Goal: Use online tool/utility: Utilize a website feature to perform a specific function

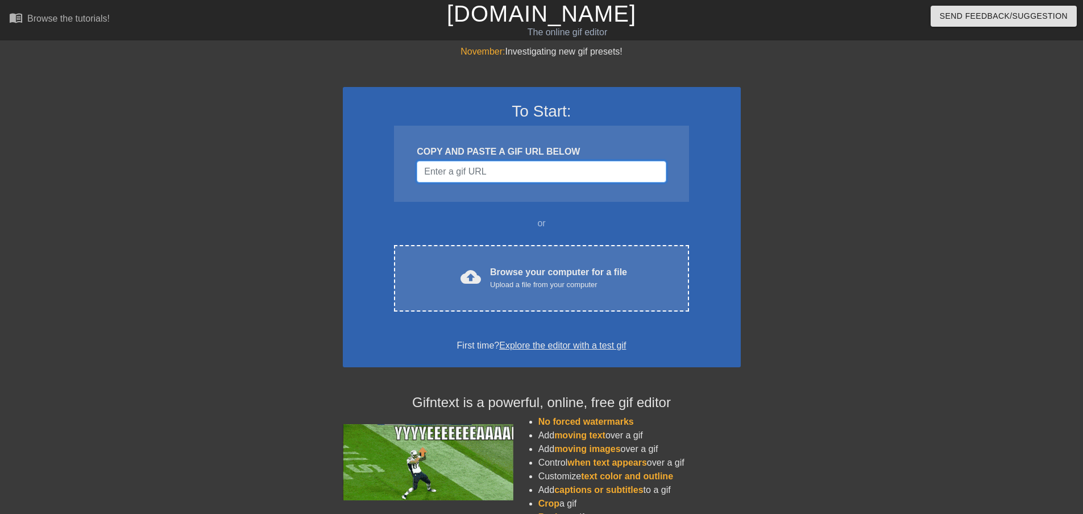
click at [497, 177] on input "Username" at bounding box center [541, 172] width 249 height 22
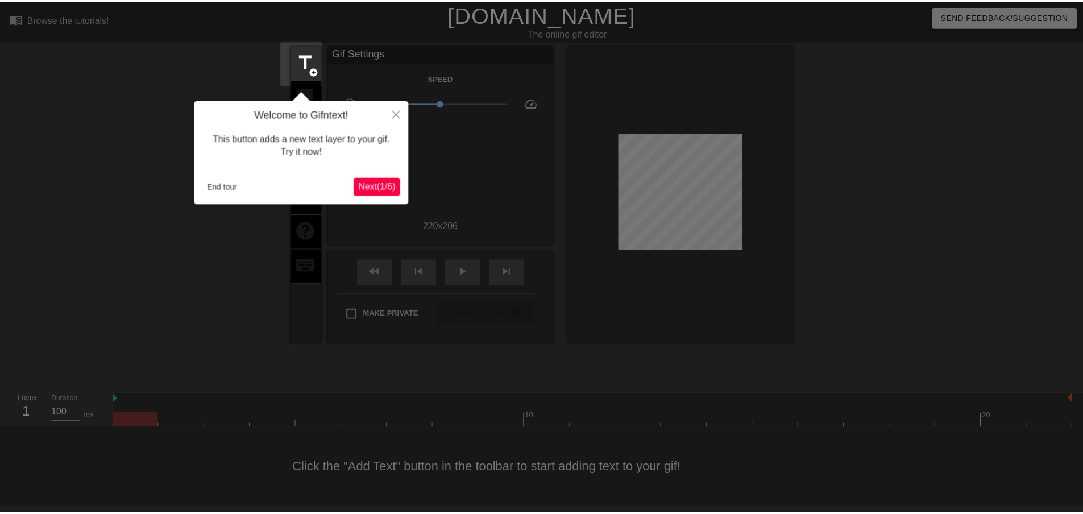
scroll to position [1, 0]
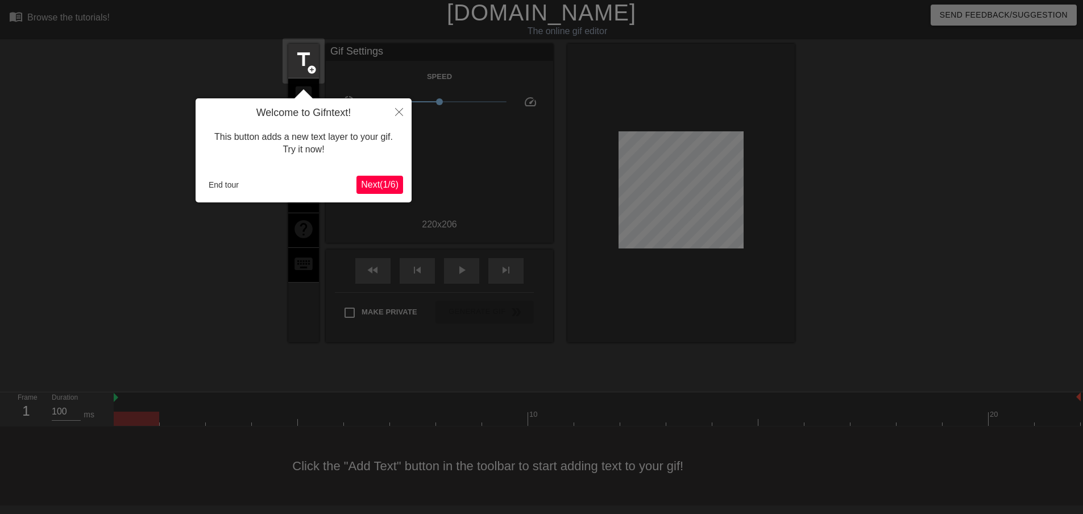
click at [373, 177] on button "Next ( 1 / 6 )" at bounding box center [379, 185] width 47 height 18
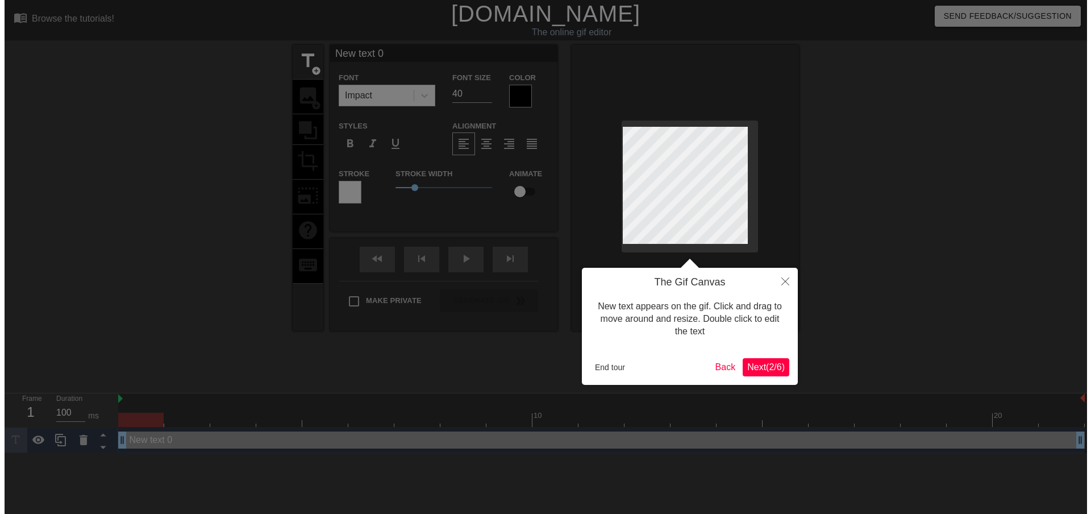
scroll to position [0, 0]
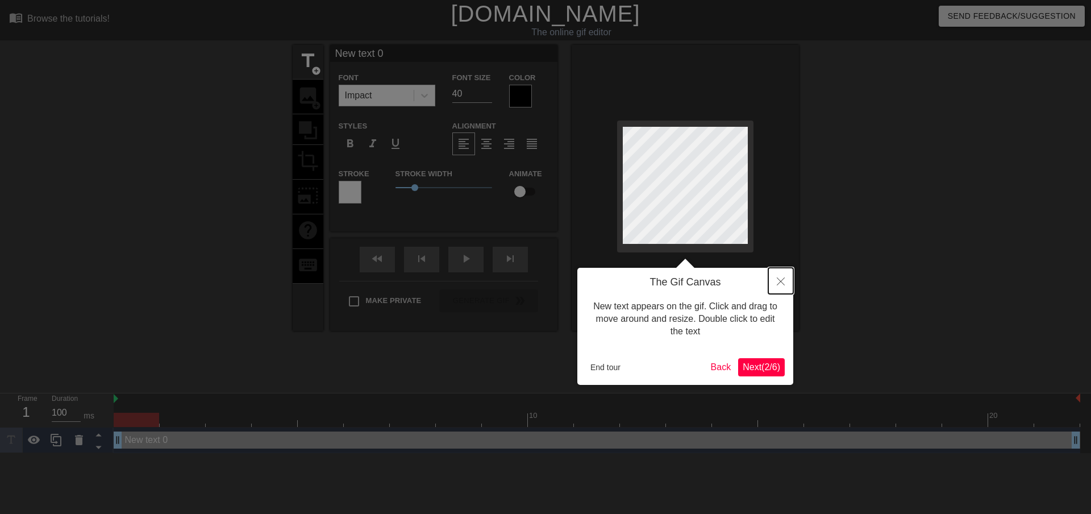
click at [785, 283] on icon "Close" at bounding box center [781, 281] width 8 height 8
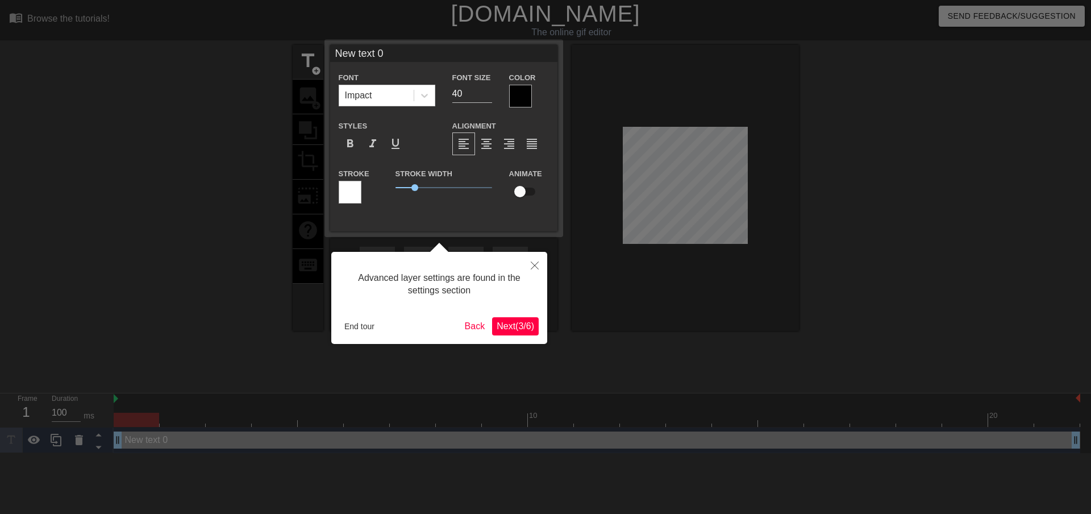
click at [504, 325] on span "Next ( 3 / 6 )" at bounding box center [516, 326] width 38 height 10
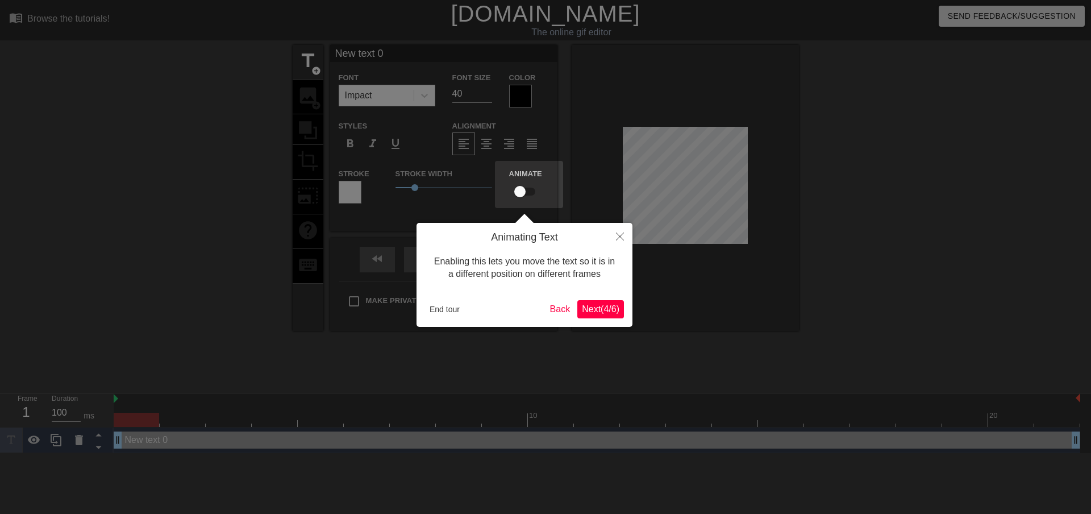
click at [607, 304] on span "Next ( 4 / 6 )" at bounding box center [601, 309] width 38 height 10
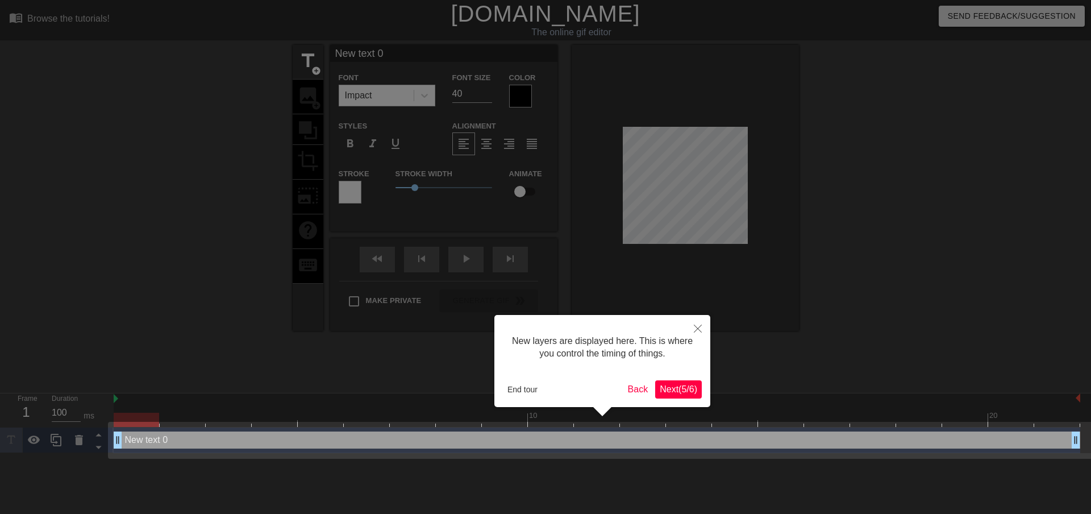
click at [671, 383] on div "New layers are displayed here. This is where you control the timing of things. …" at bounding box center [603, 361] width 216 height 92
click at [671, 385] on span "Next ( 5 / 6 )" at bounding box center [679, 389] width 38 height 10
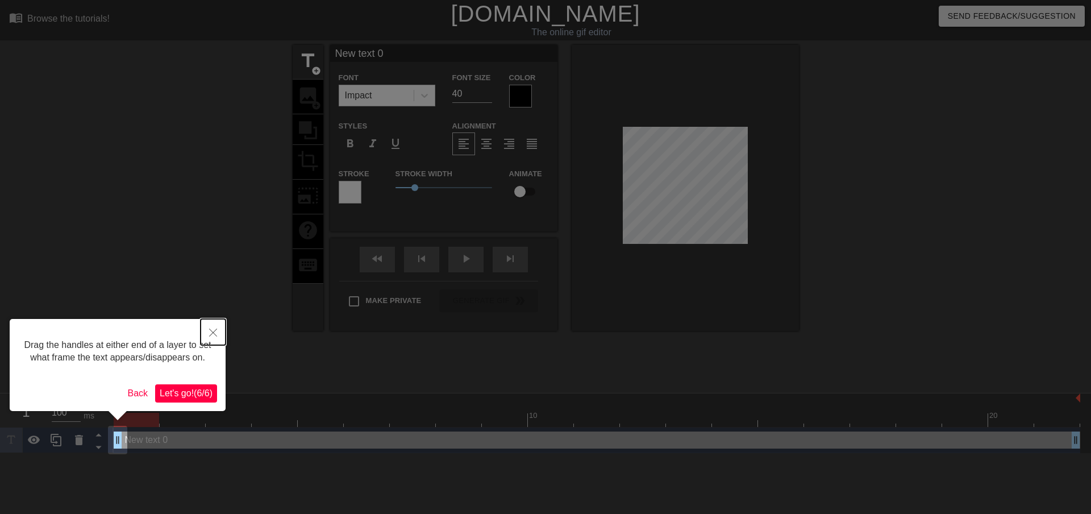
click at [213, 333] on icon "Close" at bounding box center [213, 333] width 8 height 8
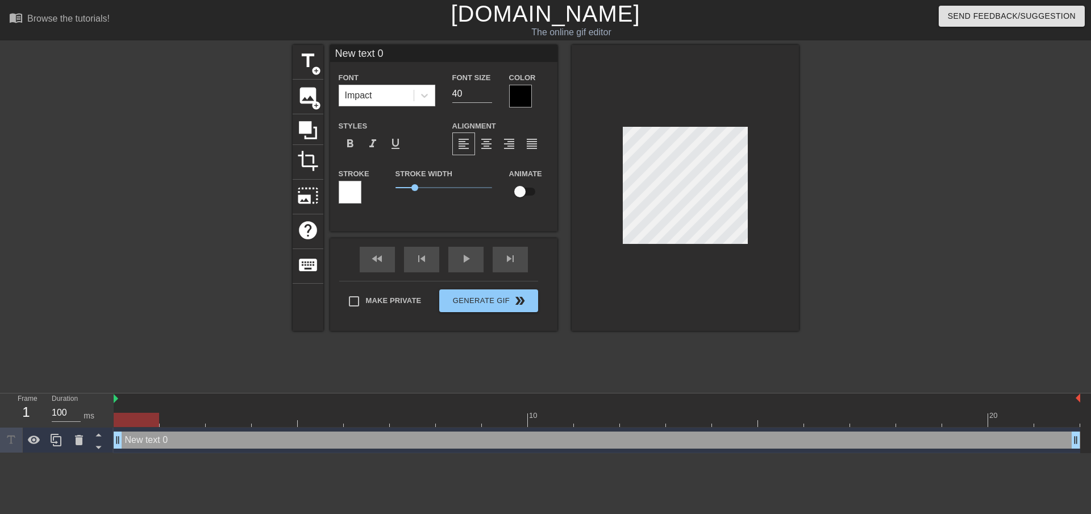
scroll to position [7, 20]
type input "W"
type textarea "W"
type input "WF"
type textarea "WF"
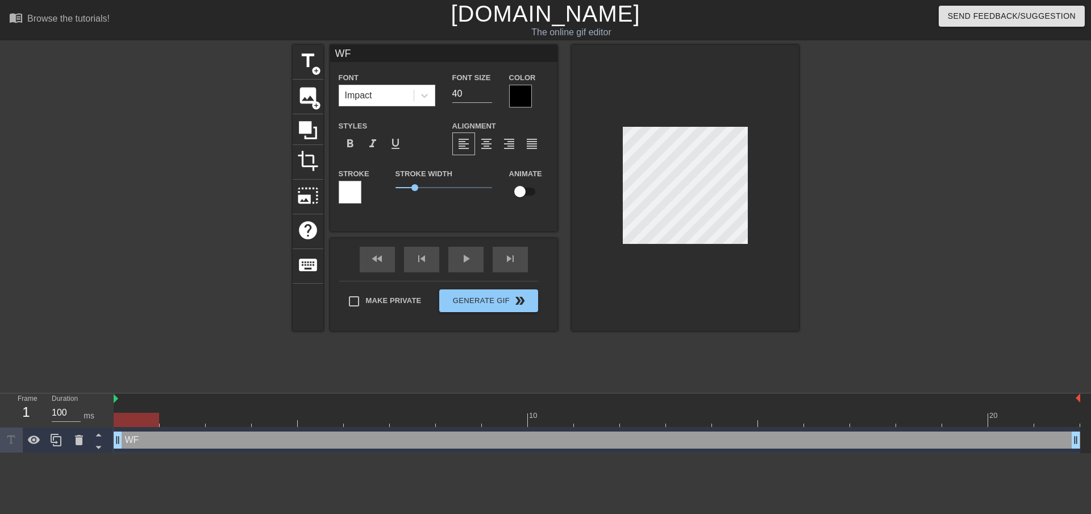
type input "WFM"
type textarea "WFM"
click at [487, 90] on input "41" at bounding box center [473, 94] width 40 height 18
click at [487, 89] on input "42" at bounding box center [473, 94] width 40 height 18
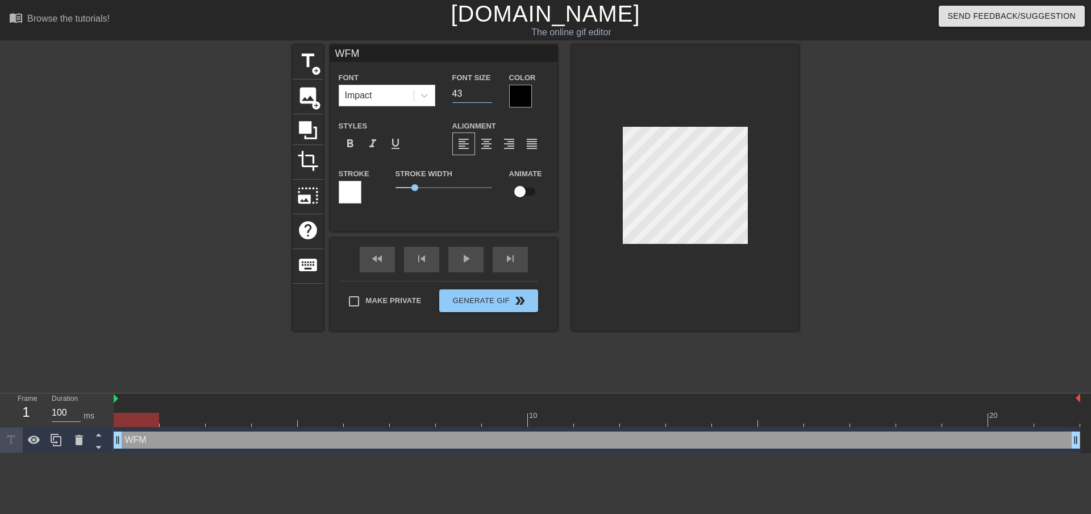
click at [487, 89] on input "43" at bounding box center [473, 94] width 40 height 18
click at [487, 89] on input "44" at bounding box center [473, 94] width 40 height 18
click at [488, 89] on input "45" at bounding box center [473, 94] width 40 height 18
click at [488, 89] on input "46" at bounding box center [473, 94] width 40 height 18
click at [487, 89] on input "47" at bounding box center [473, 94] width 40 height 18
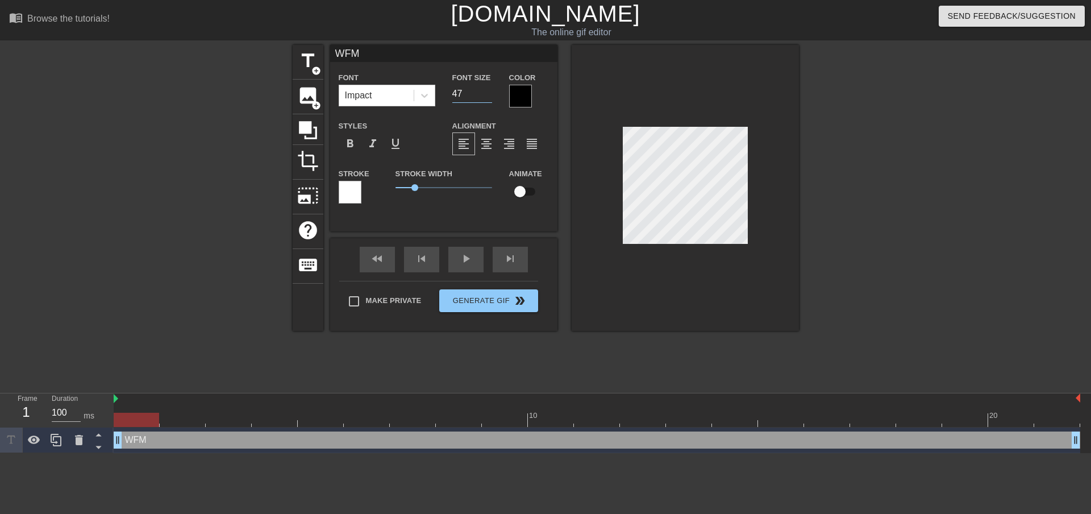
type input "48"
click at [487, 89] on input "48" at bounding box center [473, 94] width 40 height 18
drag, startPoint x: 413, startPoint y: 188, endPoint x: 429, endPoint y: 188, distance: 15.9
click at [427, 188] on span "1.45" at bounding box center [423, 187] width 7 height 7
drag, startPoint x: 427, startPoint y: 185, endPoint x: 464, endPoint y: 210, distance: 44.3
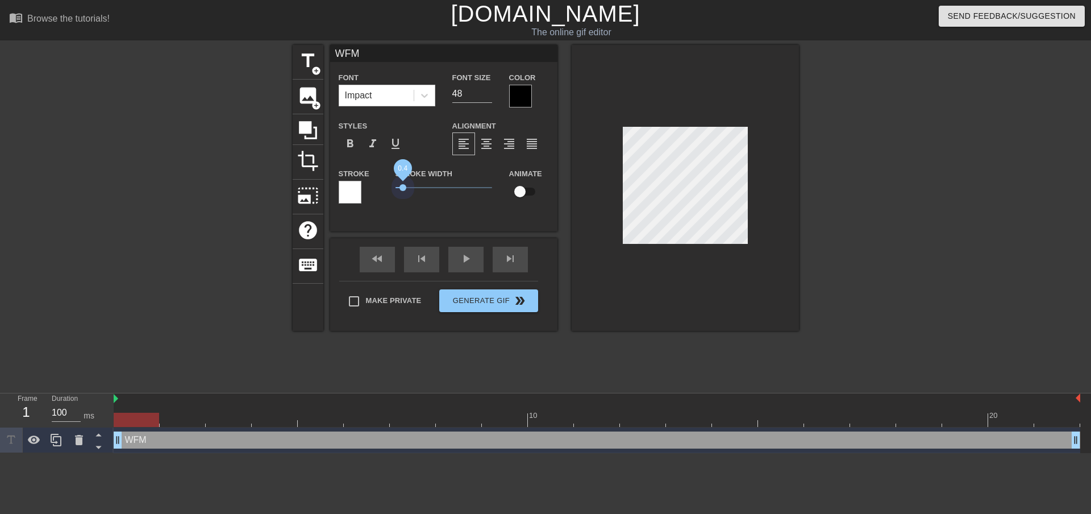
click at [402, 184] on span "0.4" at bounding box center [403, 187] width 7 height 7
drag, startPoint x: 522, startPoint y: 192, endPoint x: 545, endPoint y: 192, distance: 23.3
click at [545, 192] on div "Animate" at bounding box center [529, 185] width 57 height 36
click at [518, 192] on input "checkbox" at bounding box center [520, 192] width 65 height 22
checkbox input "true"
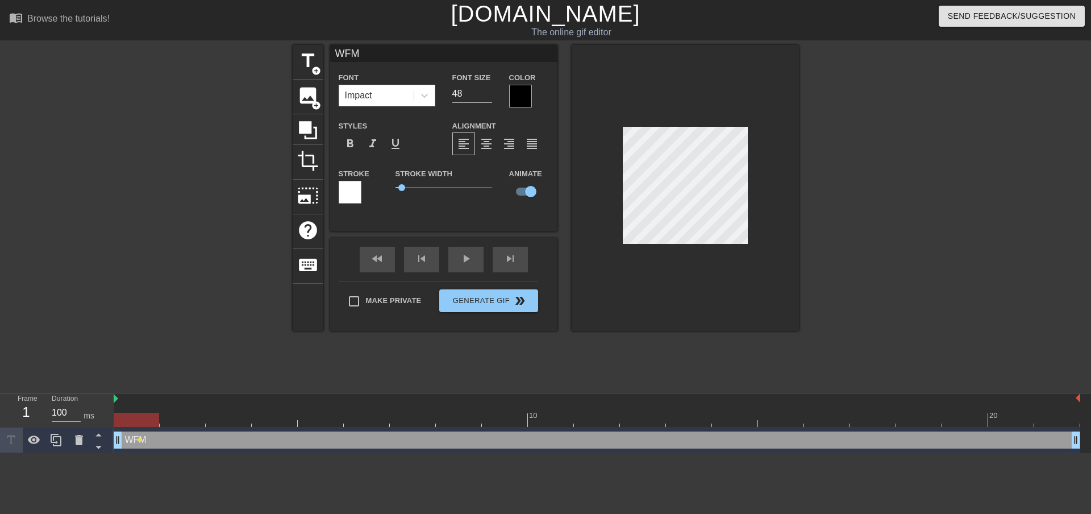
click at [626, 290] on div at bounding box center [685, 188] width 227 height 286
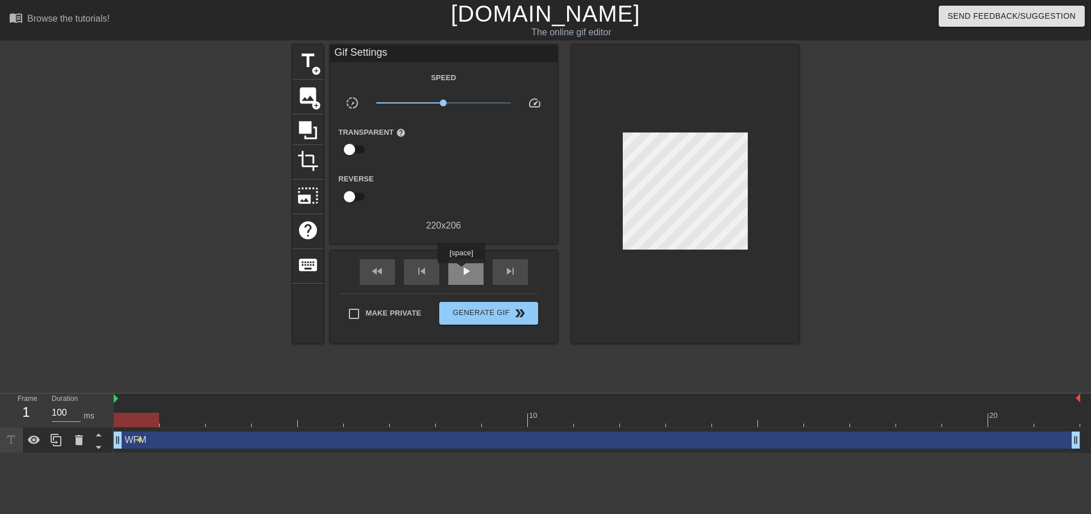
click at [461, 271] on span "play_arrow" at bounding box center [466, 271] width 14 height 14
click at [463, 262] on div "pause" at bounding box center [466, 272] width 35 height 26
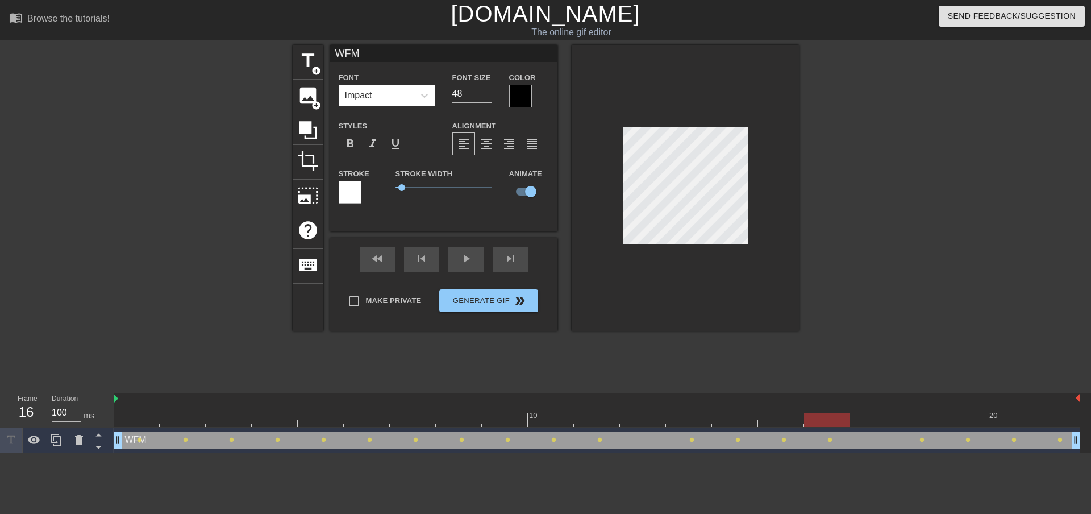
scroll to position [7, 2]
click at [425, 94] on icon at bounding box center [424, 95] width 11 height 11
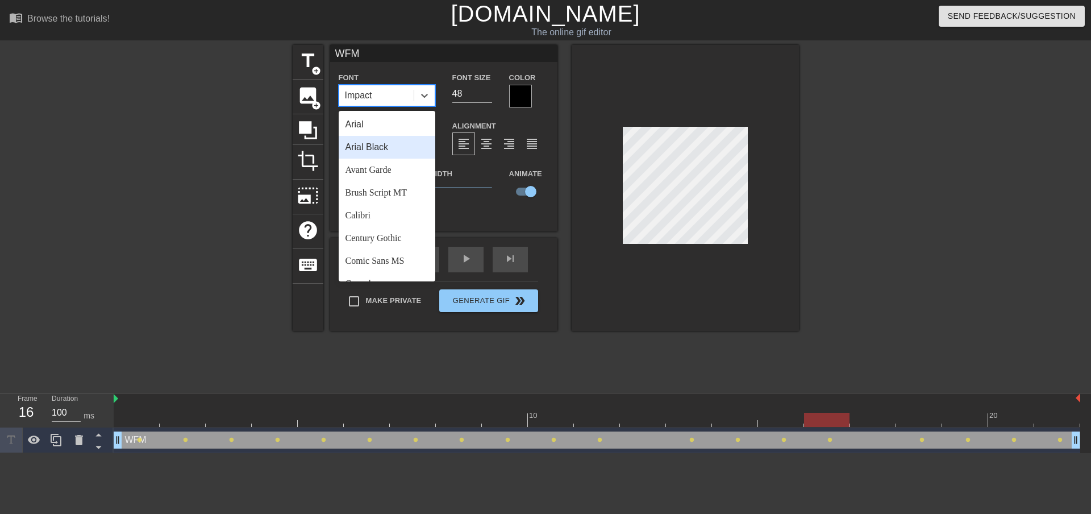
click at [387, 148] on div "Arial Black" at bounding box center [387, 147] width 97 height 23
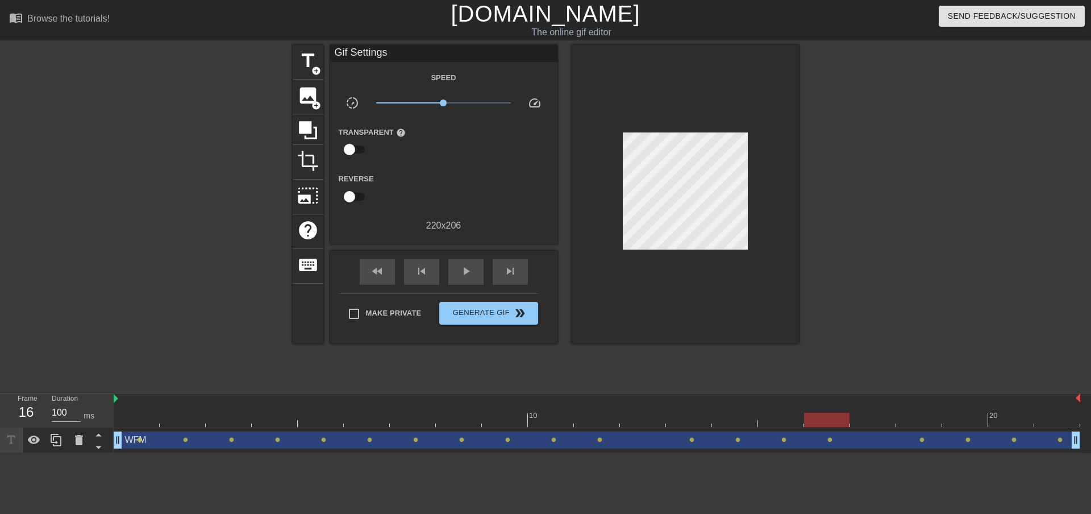
drag, startPoint x: 175, startPoint y: 70, endPoint x: 171, endPoint y: 74, distance: 6.0
click at [176, 70] on div at bounding box center [194, 215] width 171 height 341
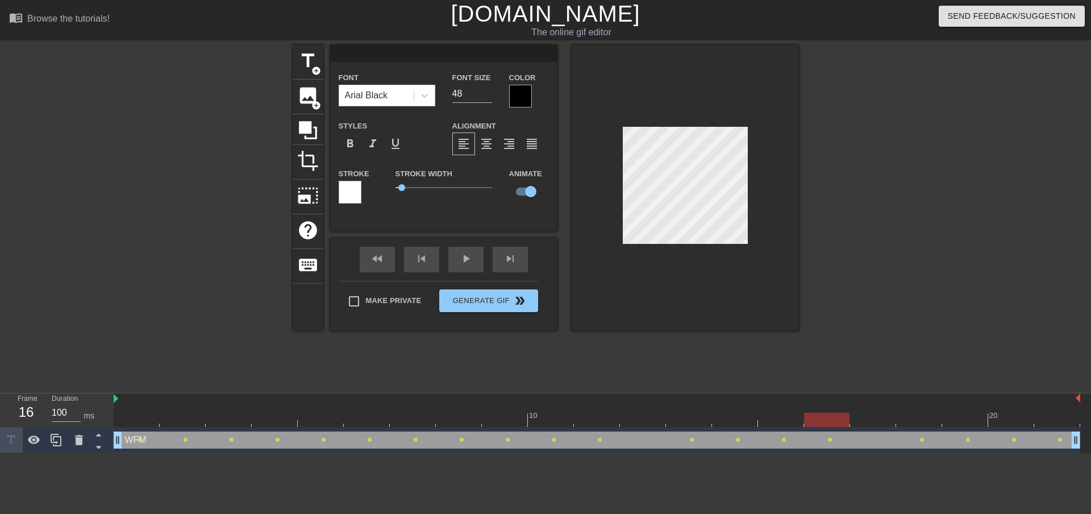
scroll to position [7, 2]
click at [879, 160] on div at bounding box center [898, 215] width 171 height 341
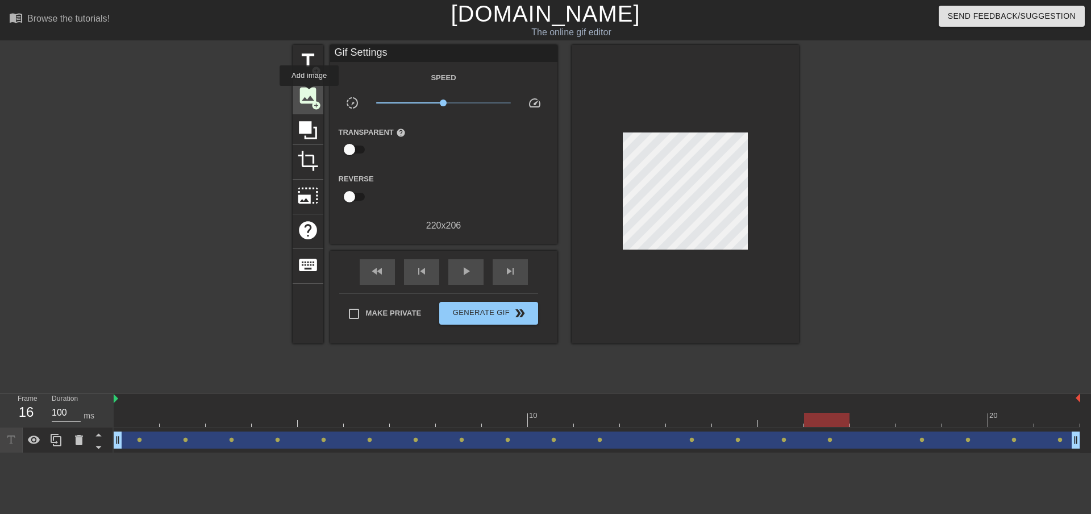
click at [309, 94] on span "image" at bounding box center [308, 96] width 22 height 22
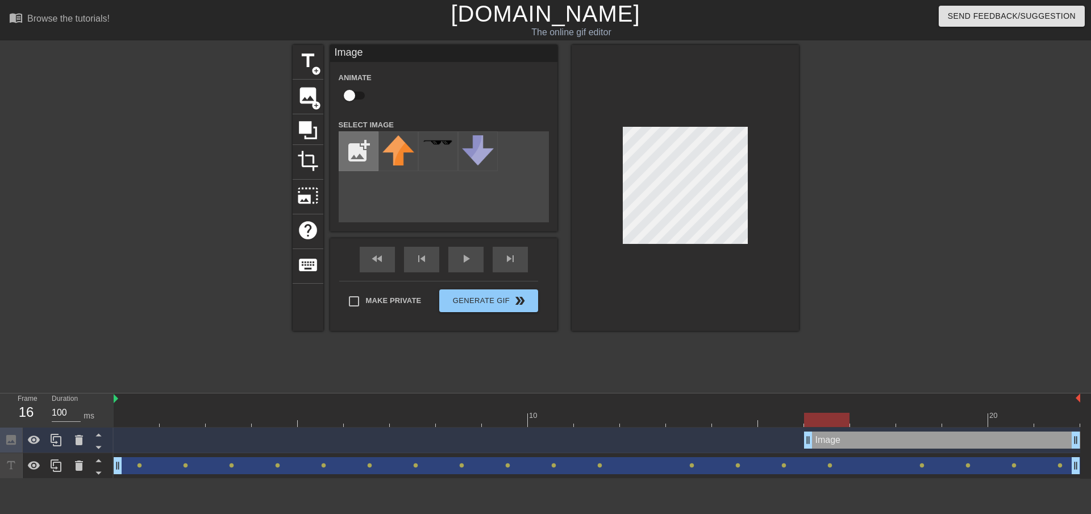
click at [354, 143] on input "file" at bounding box center [358, 151] width 39 height 39
click at [933, 183] on div at bounding box center [898, 215] width 171 height 341
click at [645, 244] on div at bounding box center [685, 188] width 227 height 286
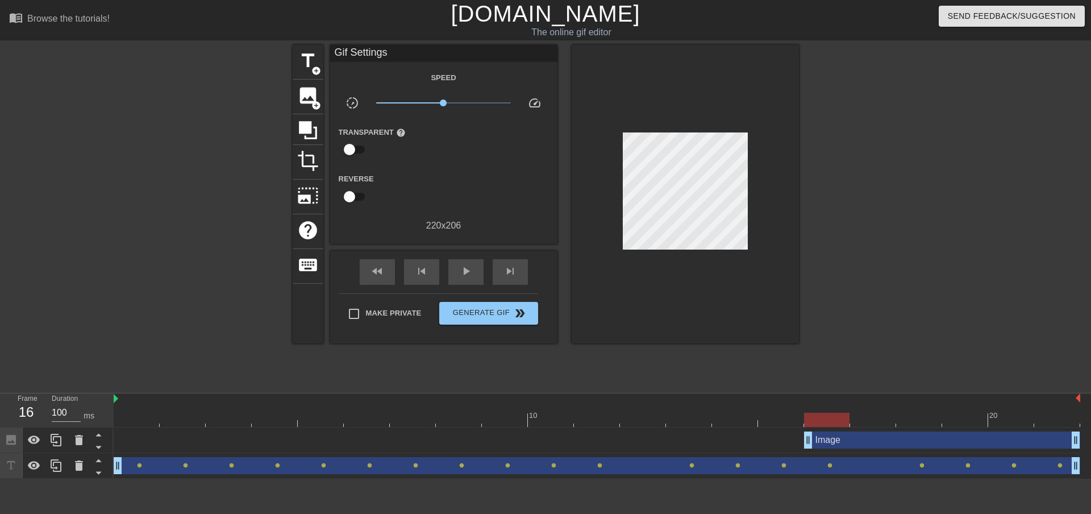
click at [856, 146] on div at bounding box center [898, 215] width 171 height 341
drag, startPoint x: 133, startPoint y: 79, endPoint x: 142, endPoint y: 90, distance: 14.2
click at [137, 85] on div at bounding box center [194, 215] width 171 height 341
click at [82, 442] on icon at bounding box center [79, 440] width 14 height 14
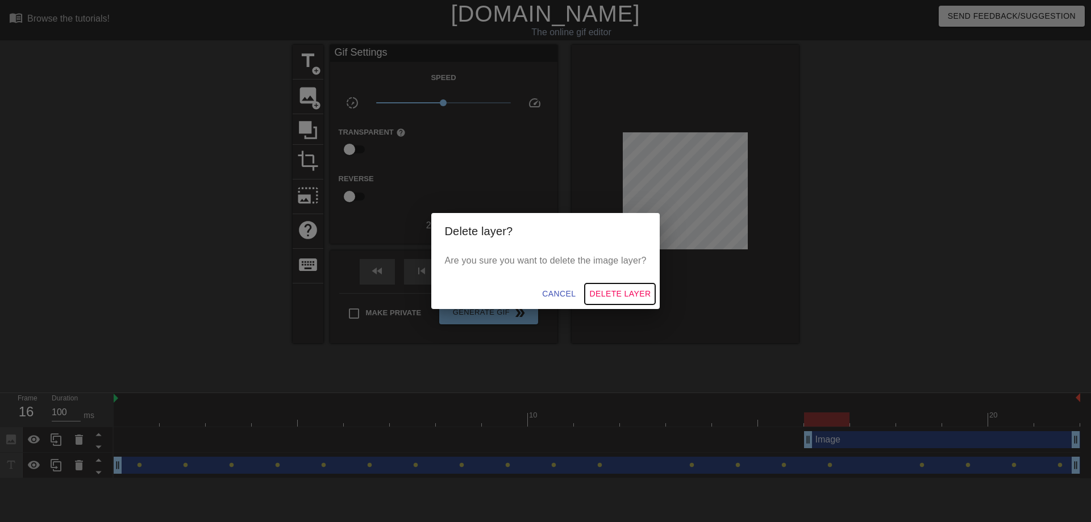
drag, startPoint x: 622, startPoint y: 296, endPoint x: 617, endPoint y: 304, distance: 9.5
click at [622, 293] on span "Delete Layer" at bounding box center [620, 294] width 61 height 14
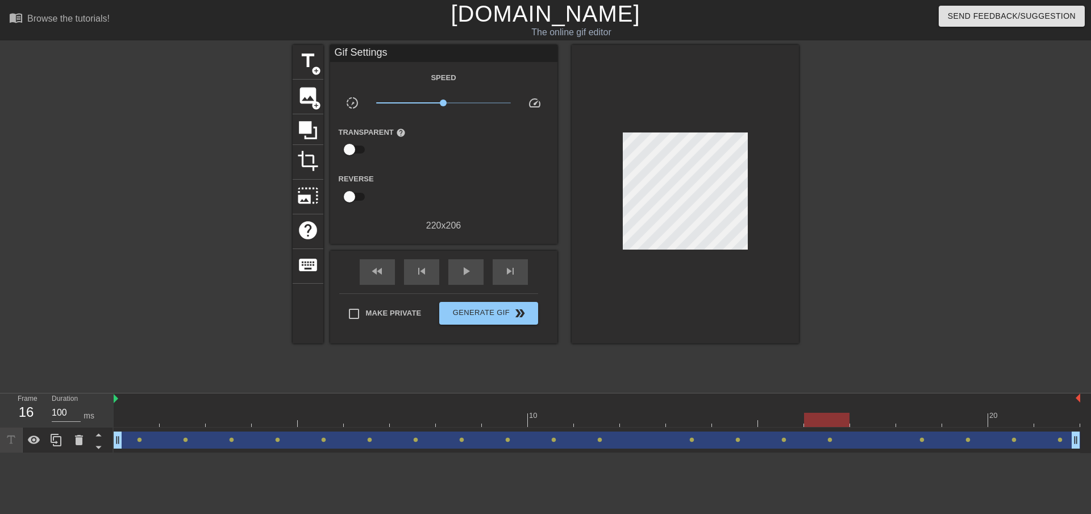
drag, startPoint x: 176, startPoint y: 326, endPoint x: 182, endPoint y: 329, distance: 7.4
click at [177, 327] on div at bounding box center [194, 215] width 171 height 341
click at [313, 101] on span "add_circle" at bounding box center [317, 106] width 10 height 10
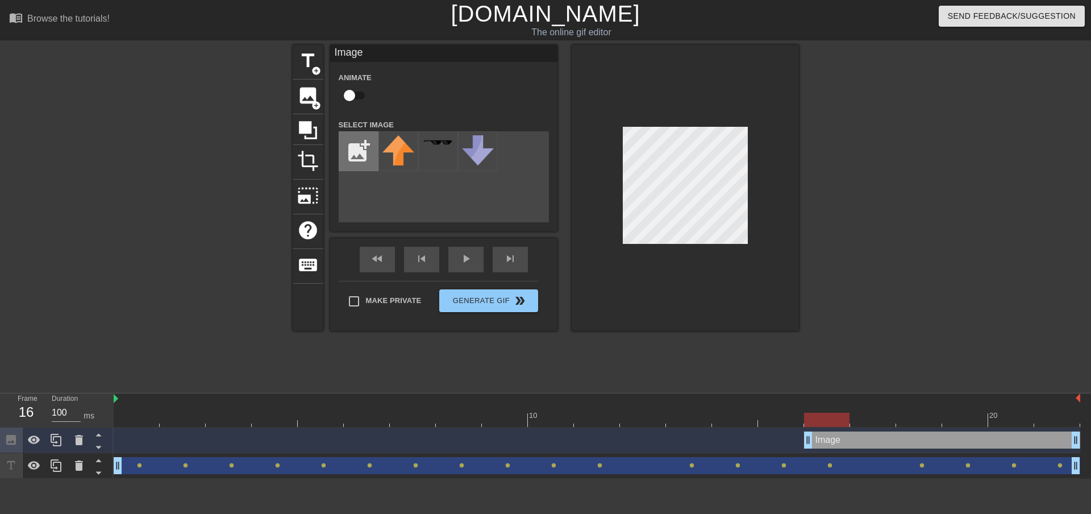
click at [354, 148] on input "file" at bounding box center [358, 151] width 39 height 39
type input "C:\fakepath\Capture.PNG"
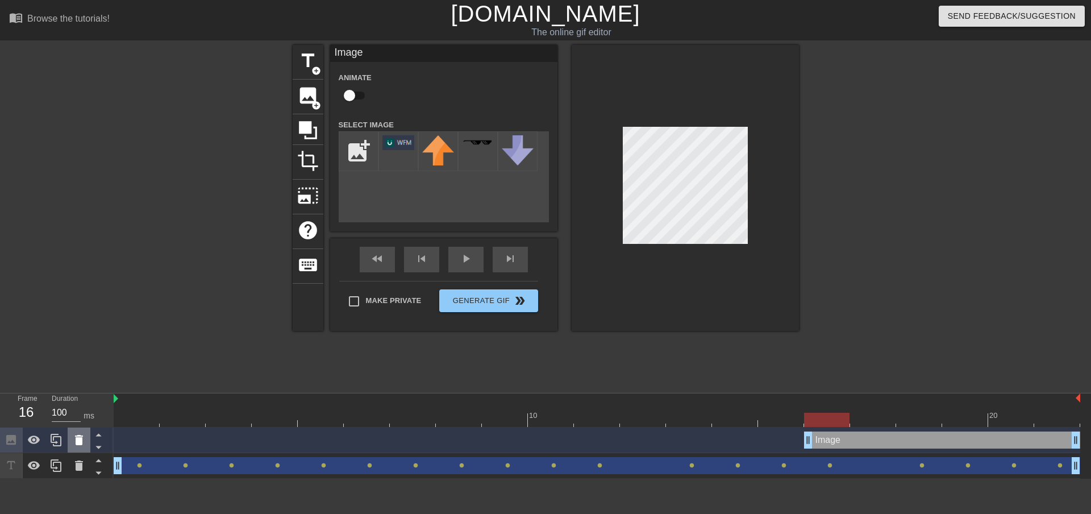
click at [81, 442] on icon at bounding box center [79, 440] width 8 height 10
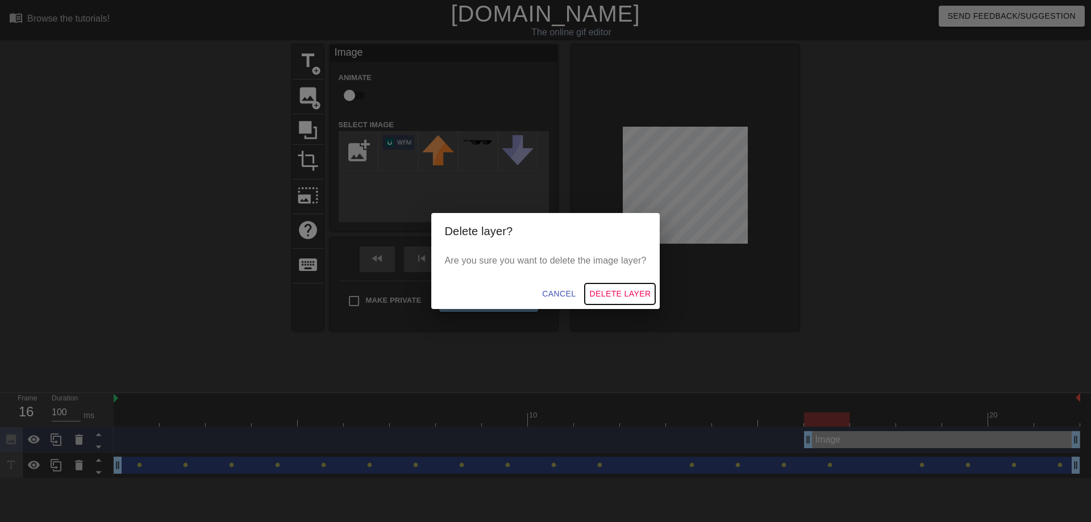
drag, startPoint x: 608, startPoint y: 295, endPoint x: 597, endPoint y: 298, distance: 11.3
click at [608, 294] on span "Delete Layer" at bounding box center [620, 294] width 61 height 14
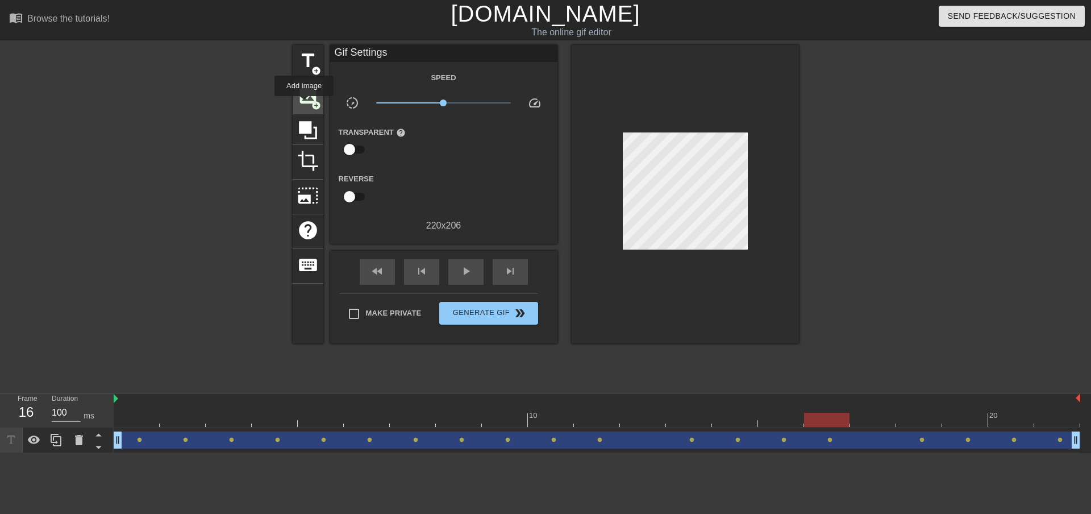
click at [305, 104] on span "image" at bounding box center [308, 96] width 22 height 22
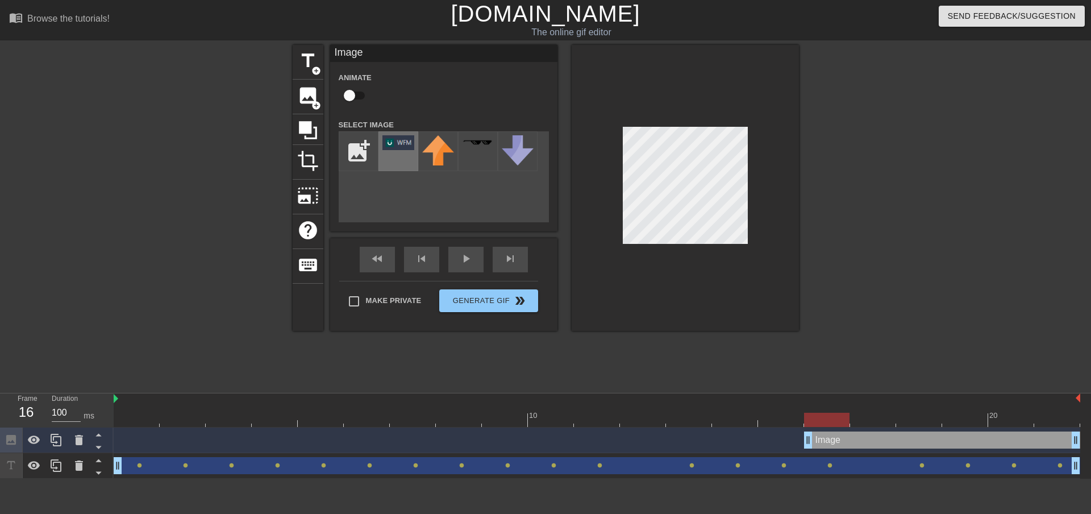
click at [393, 155] on div at bounding box center [399, 151] width 40 height 40
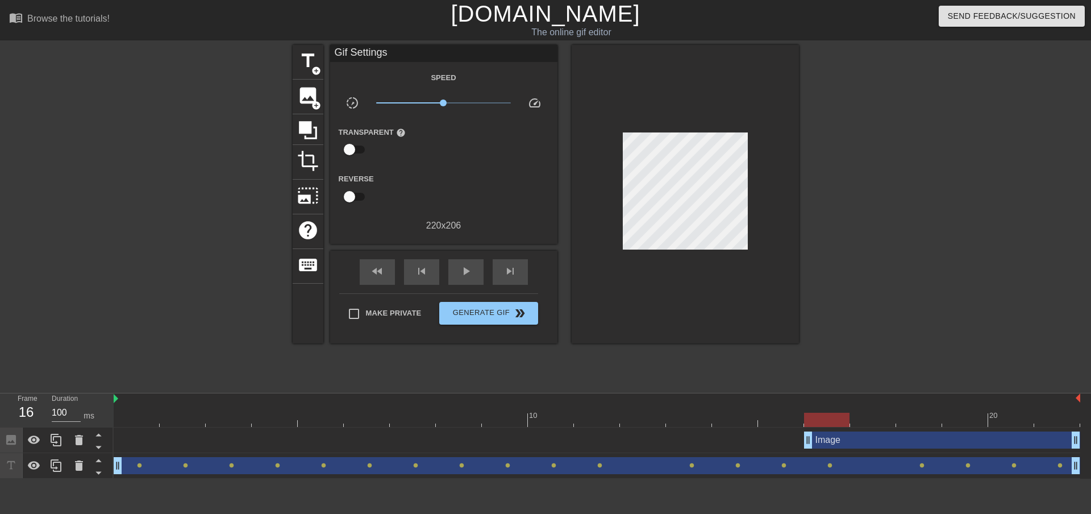
drag, startPoint x: 927, startPoint y: 215, endPoint x: 927, endPoint y: 232, distance: 16.5
click at [924, 215] on div at bounding box center [898, 215] width 171 height 341
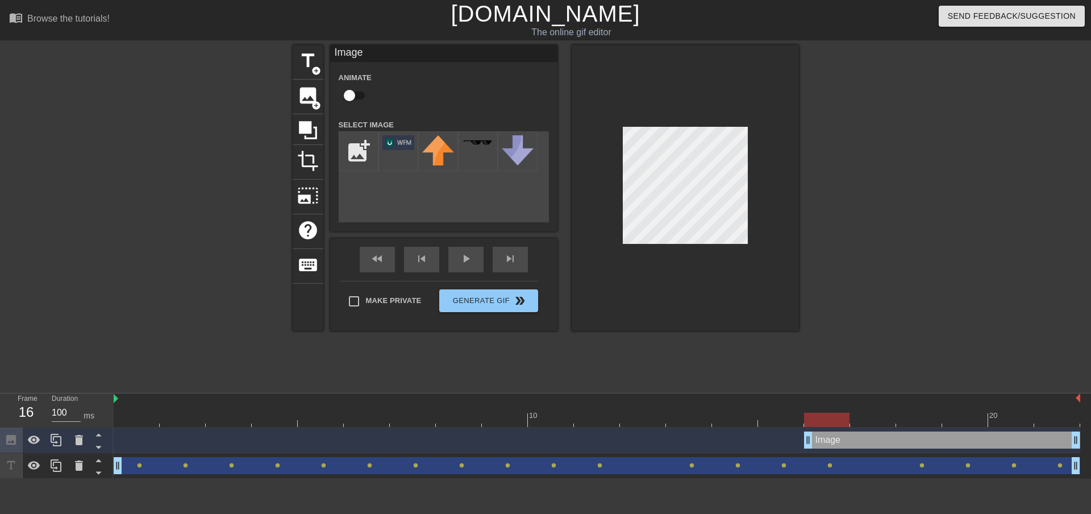
click at [354, 93] on input "checkbox" at bounding box center [349, 96] width 65 height 22
checkbox input "true"
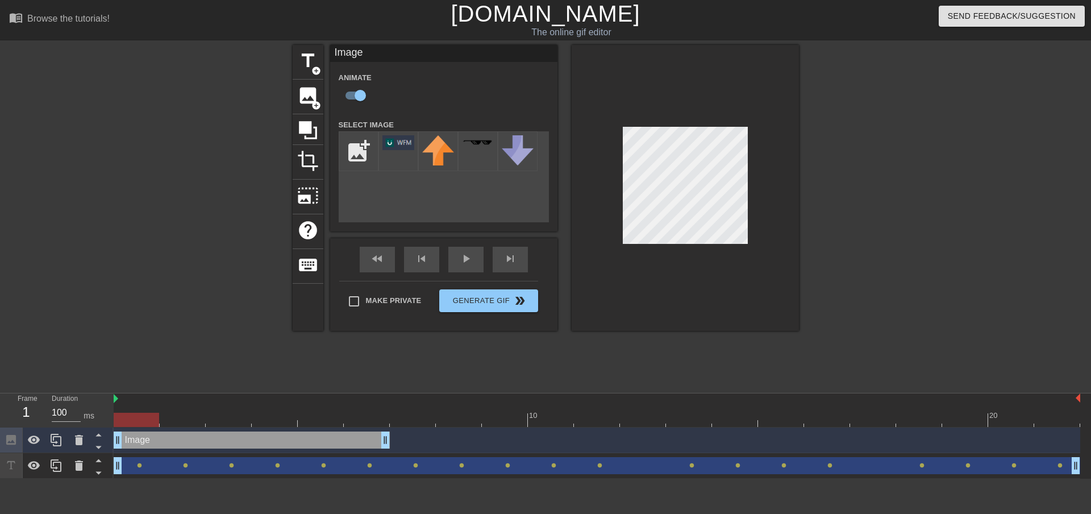
drag, startPoint x: 829, startPoint y: 443, endPoint x: 152, endPoint y: 455, distance: 677.2
click at [152, 455] on div "Image drag_handle drag_handle drag_handle drag_handle lens lens lens lens lens …" at bounding box center [603, 453] width 978 height 51
drag, startPoint x: 389, startPoint y: 442, endPoint x: 531, endPoint y: 448, distance: 142.3
click at [531, 448] on div "Image drag_handle drag_handle" at bounding box center [597, 439] width 967 height 17
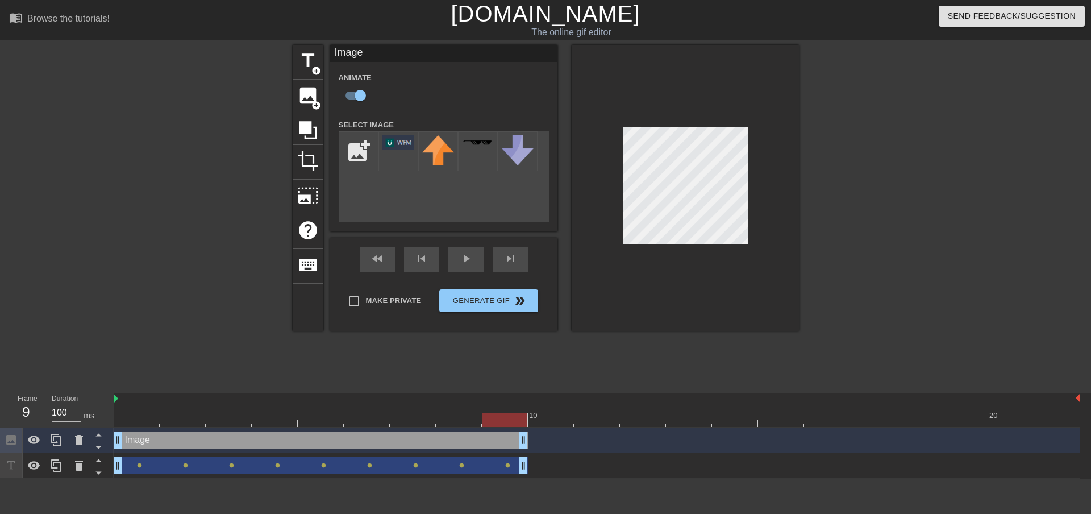
drag, startPoint x: 1074, startPoint y: 466, endPoint x: 526, endPoint y: 467, distance: 547.5
drag, startPoint x: 460, startPoint y: 265, endPoint x: 467, endPoint y: 283, distance: 18.4
click at [463, 268] on div "play_arrow" at bounding box center [466, 260] width 35 height 26
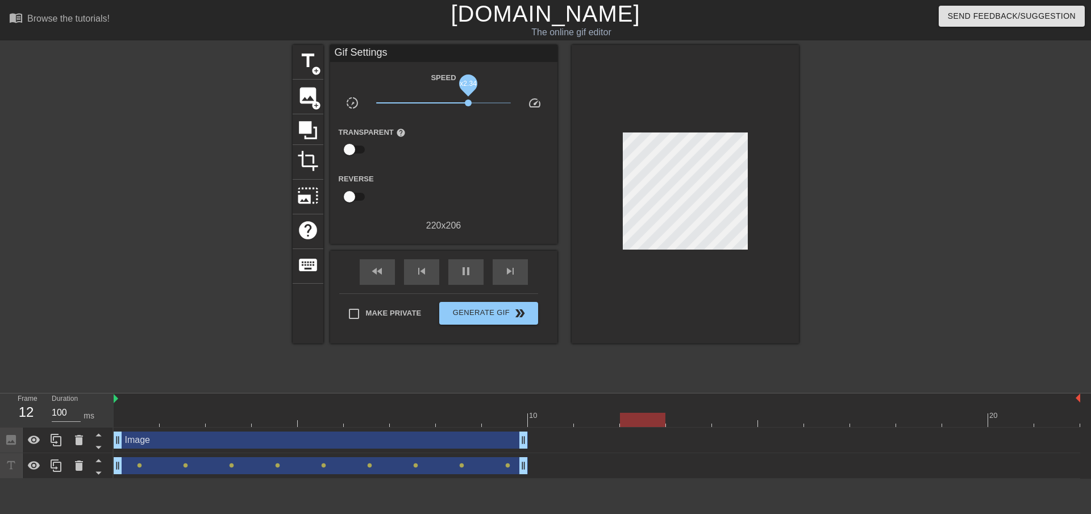
click at [469, 103] on span "x2.34" at bounding box center [443, 103] width 135 height 14
drag, startPoint x: 468, startPoint y: 105, endPoint x: 501, endPoint y: 115, distance: 34.0
click at [502, 101] on span "x7.24" at bounding box center [501, 102] width 7 height 7
click at [481, 104] on span "x4.03" at bounding box center [443, 103] width 135 height 14
click at [424, 105] on span "x3.59" at bounding box center [443, 103] width 135 height 14
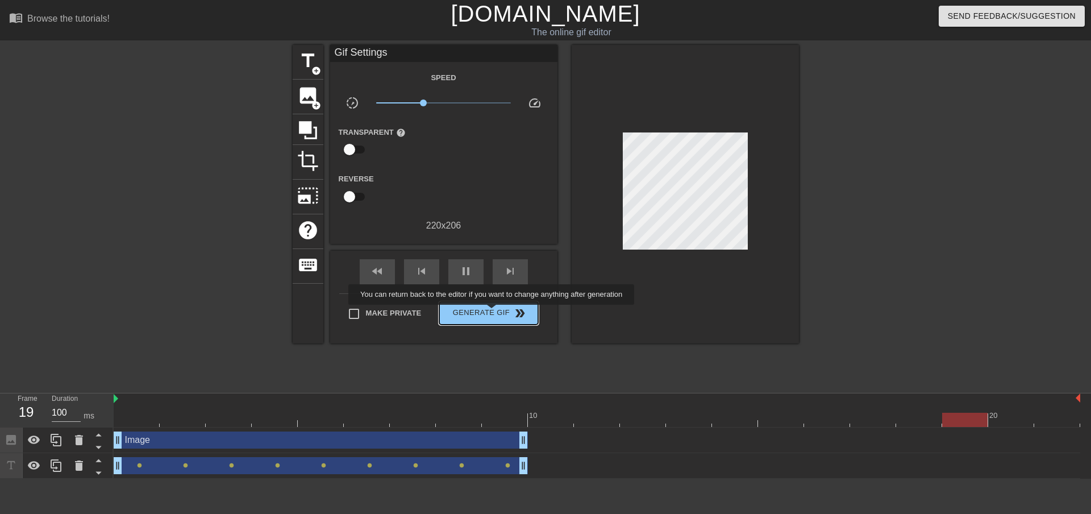
drag, startPoint x: 493, startPoint y: 313, endPoint x: 795, endPoint y: 388, distance: 311.6
click at [493, 312] on span "Generate Gif double_arrow" at bounding box center [488, 313] width 89 height 14
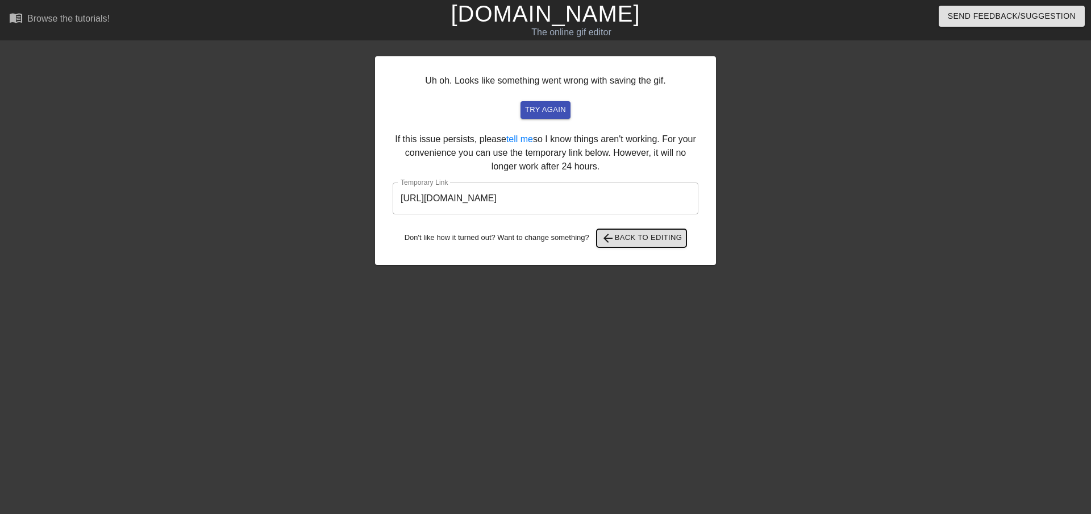
click at [647, 240] on span "arrow_back Back to Editing" at bounding box center [641, 238] width 81 height 14
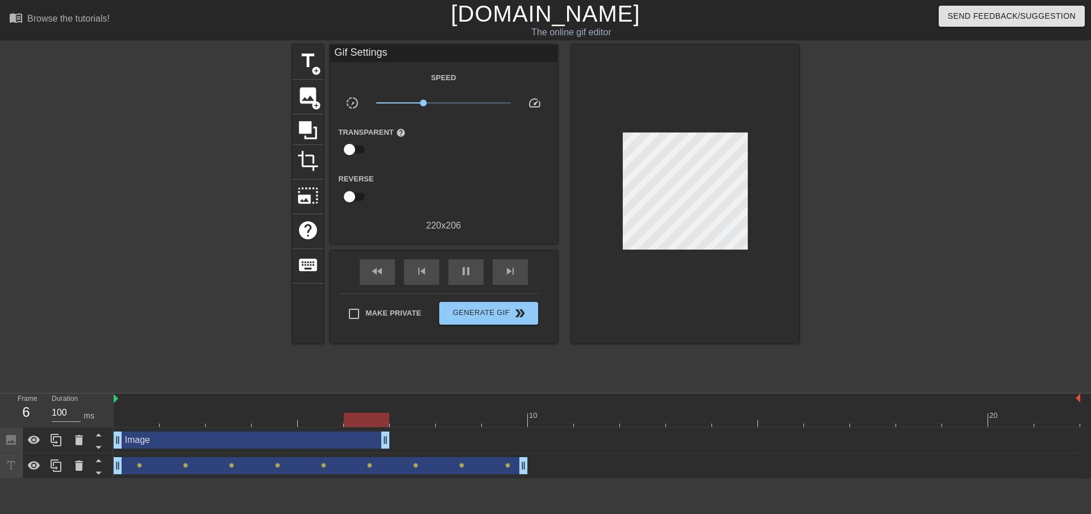
drag, startPoint x: 525, startPoint y: 439, endPoint x: 396, endPoint y: 437, distance: 129.1
drag, startPoint x: 520, startPoint y: 472, endPoint x: 393, endPoint y: 462, distance: 127.8
click at [391, 463] on div "drag_handle drag_handle lens lens lens lens lens lens" at bounding box center [597, 465] width 967 height 17
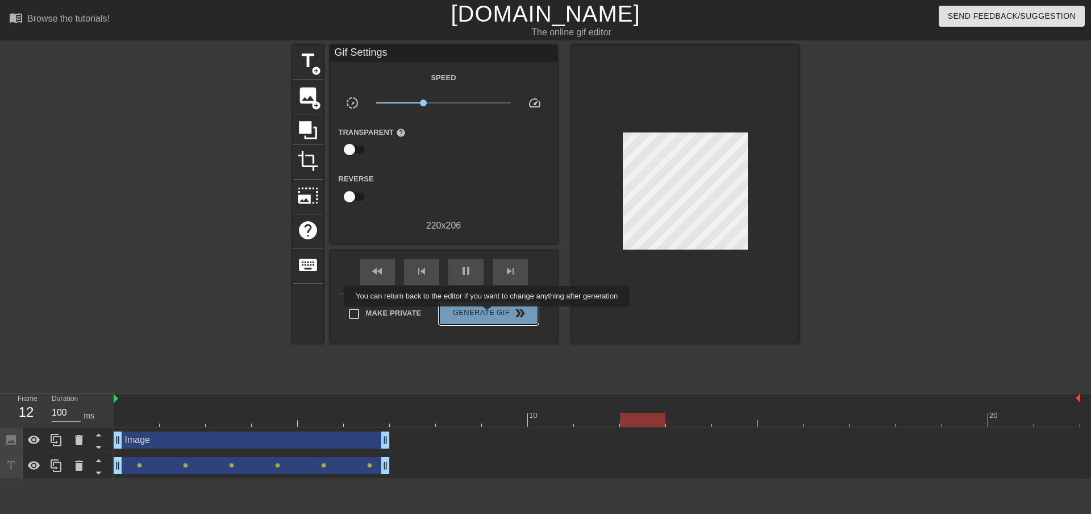
drag, startPoint x: 488, startPoint y: 314, endPoint x: 686, endPoint y: 365, distance: 204.2
click at [489, 312] on span "Generate Gif double_arrow" at bounding box center [488, 313] width 89 height 14
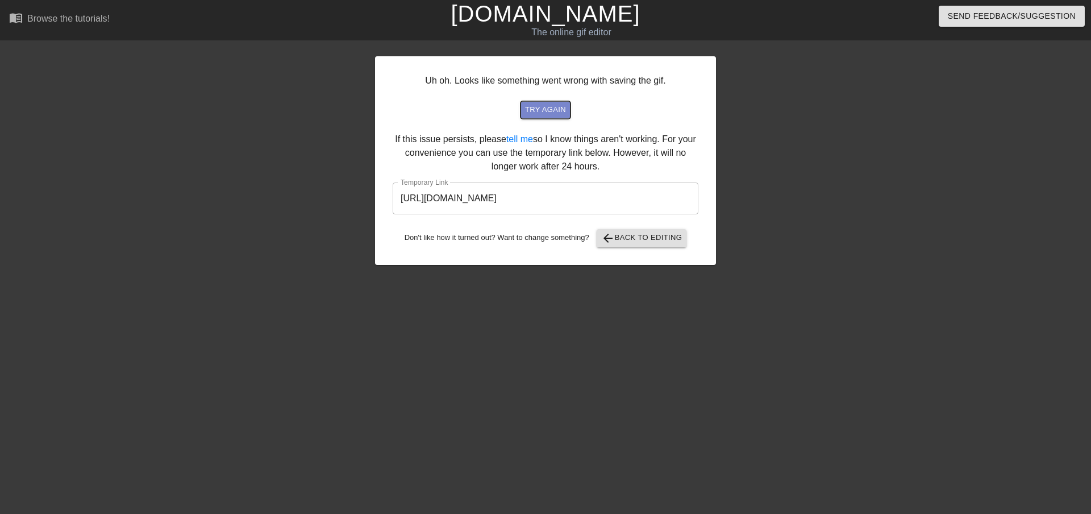
click at [561, 111] on span "try again" at bounding box center [545, 109] width 41 height 13
click at [459, 205] on input "[URL][DOMAIN_NAME]" at bounding box center [546, 198] width 306 height 32
drag, startPoint x: 668, startPoint y: 199, endPoint x: 341, endPoint y: 207, distance: 327.0
click at [341, 207] on div "Uh oh. Looks like something went wrong with saving the gif. try again If this i…" at bounding box center [545, 215] width 1091 height 341
